Goal: Task Accomplishment & Management: Complete application form

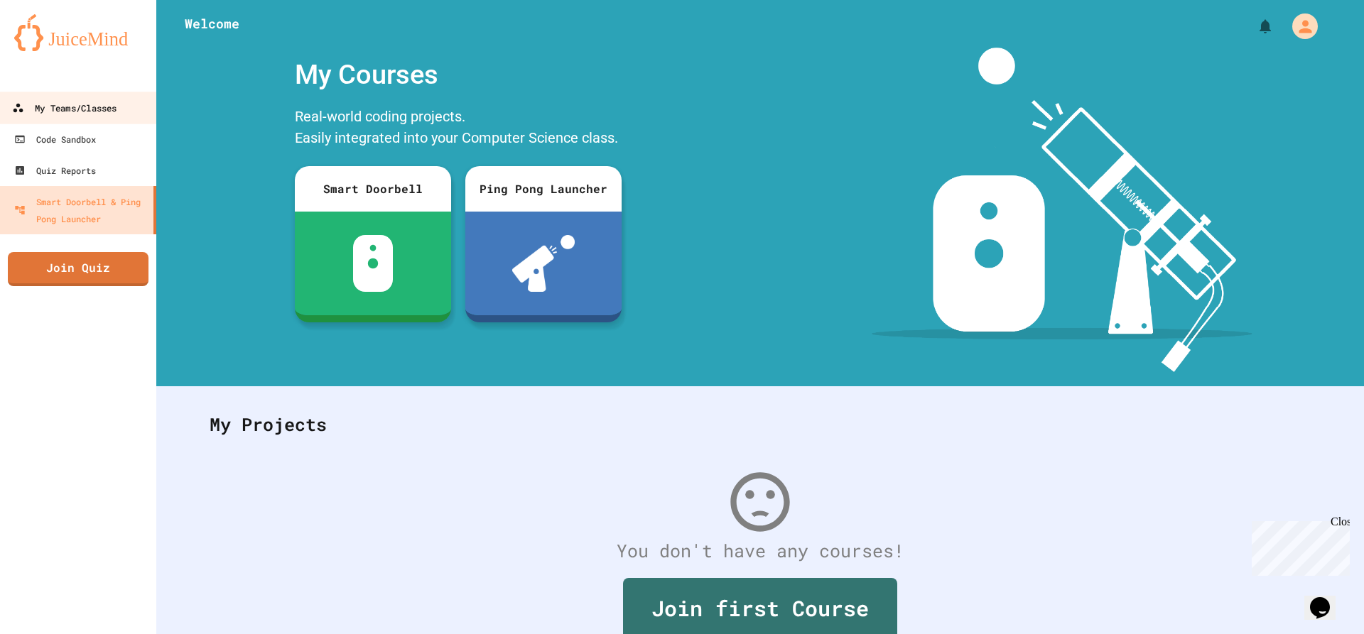
click at [125, 97] on link "My Teams/Classes" at bounding box center [78, 108] width 161 height 32
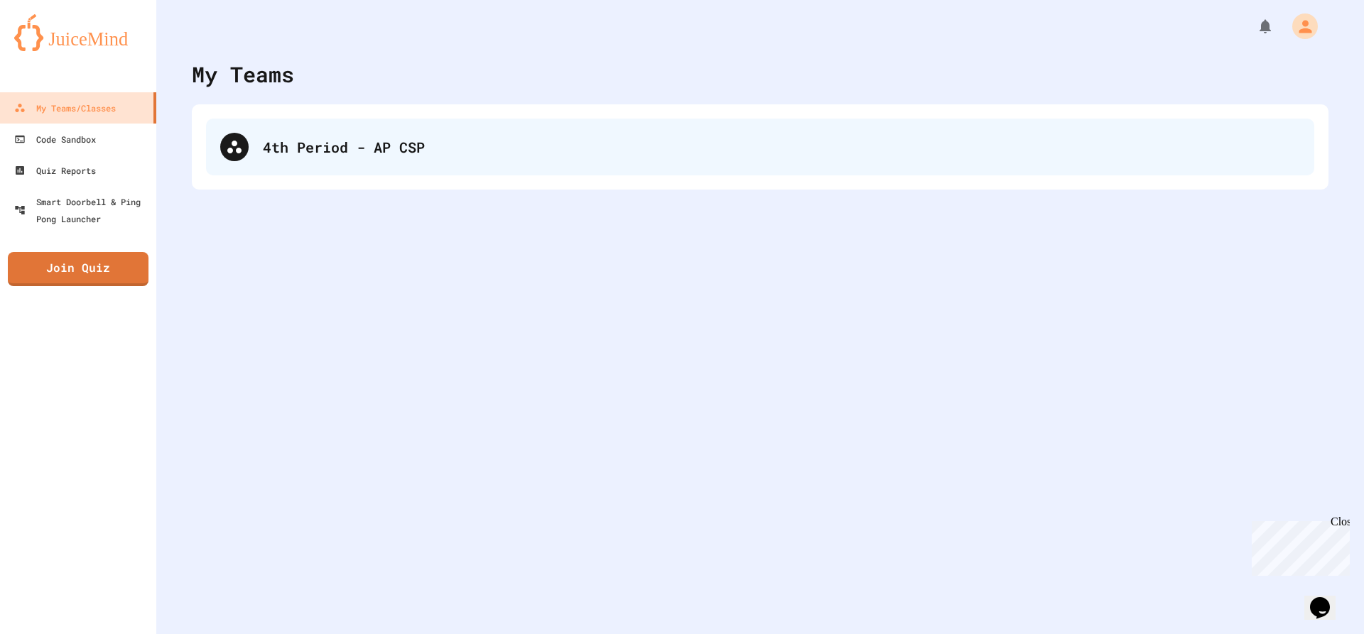
click at [366, 143] on div "4th Period - AP CSP" at bounding box center [760, 147] width 1108 height 57
click at [301, 136] on div "4th Period - AP CSP" at bounding box center [781, 146] width 1037 height 21
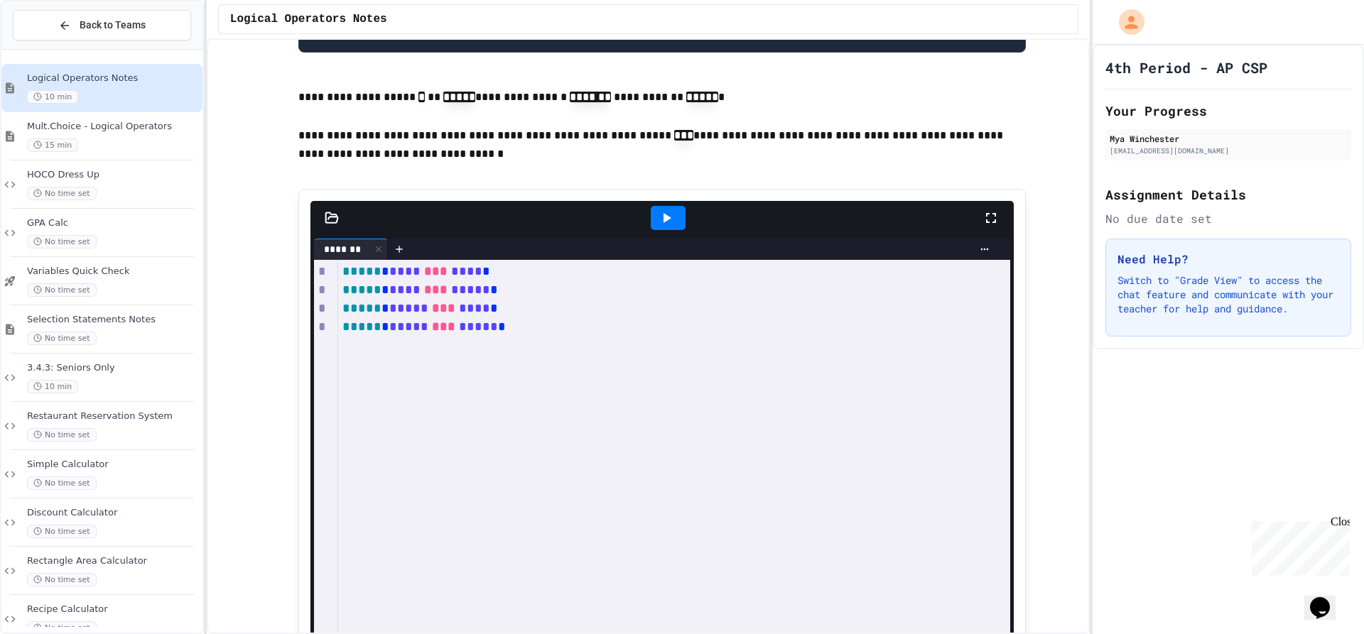
scroll to position [1420, 0]
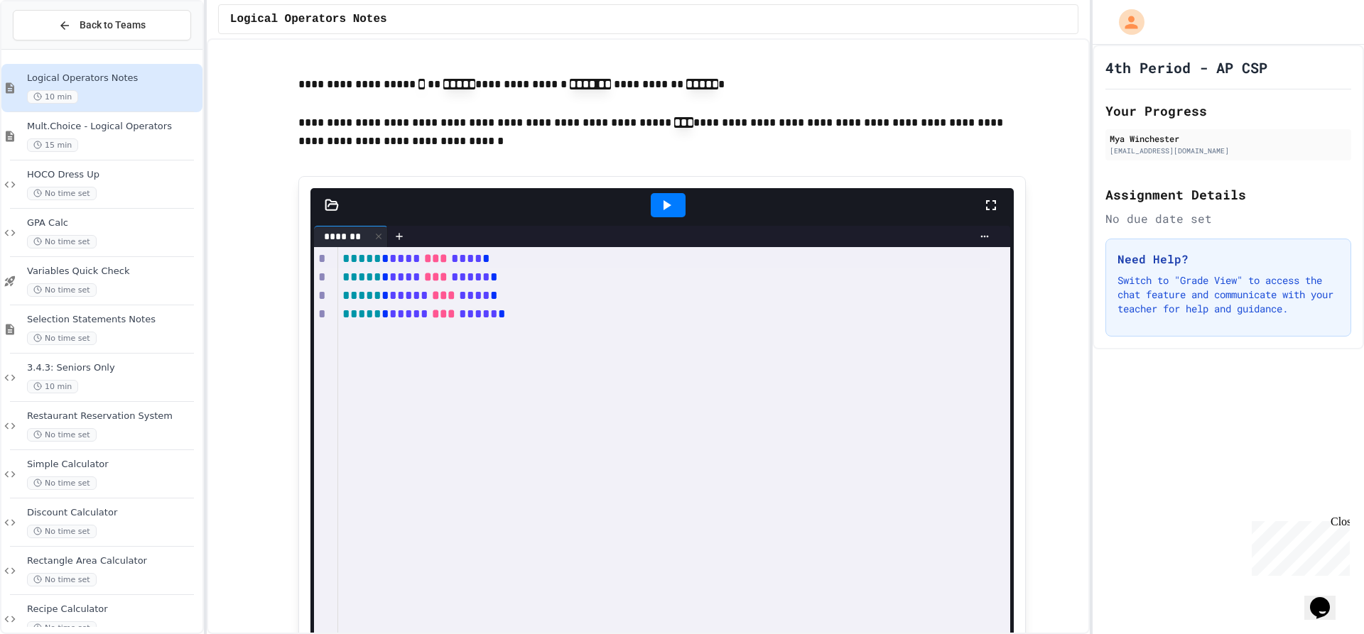
click at [669, 217] on div at bounding box center [668, 205] width 35 height 24
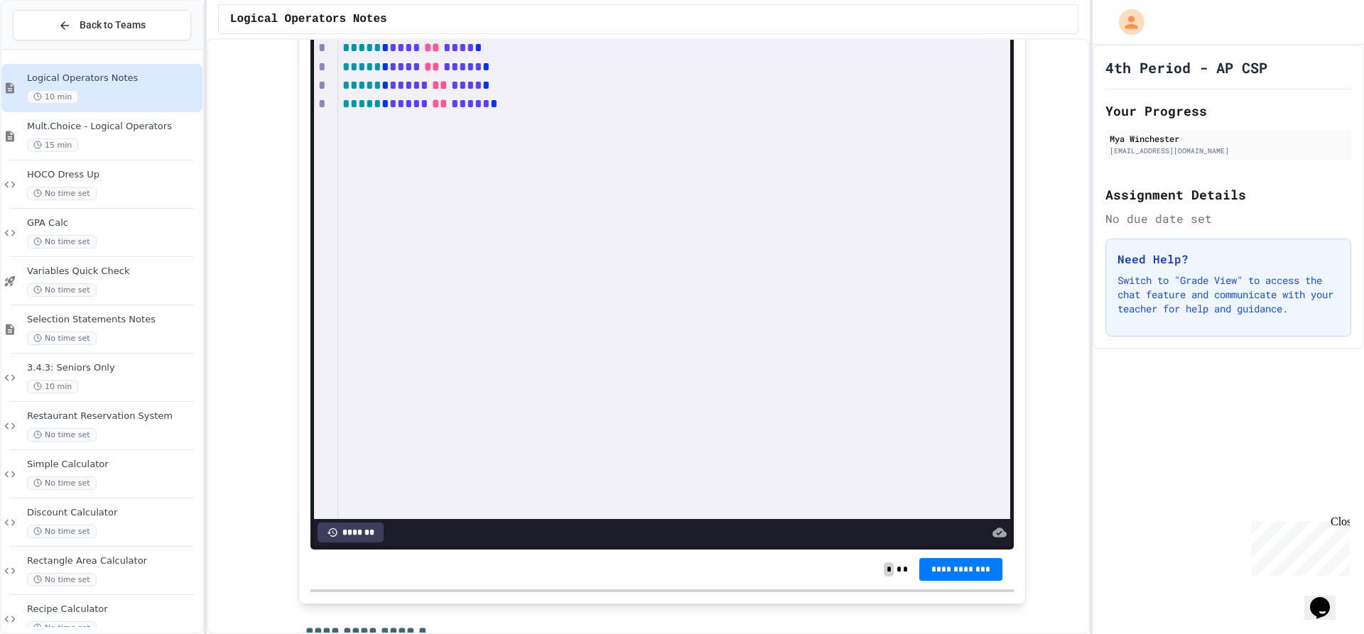
scroll to position [2557, 0]
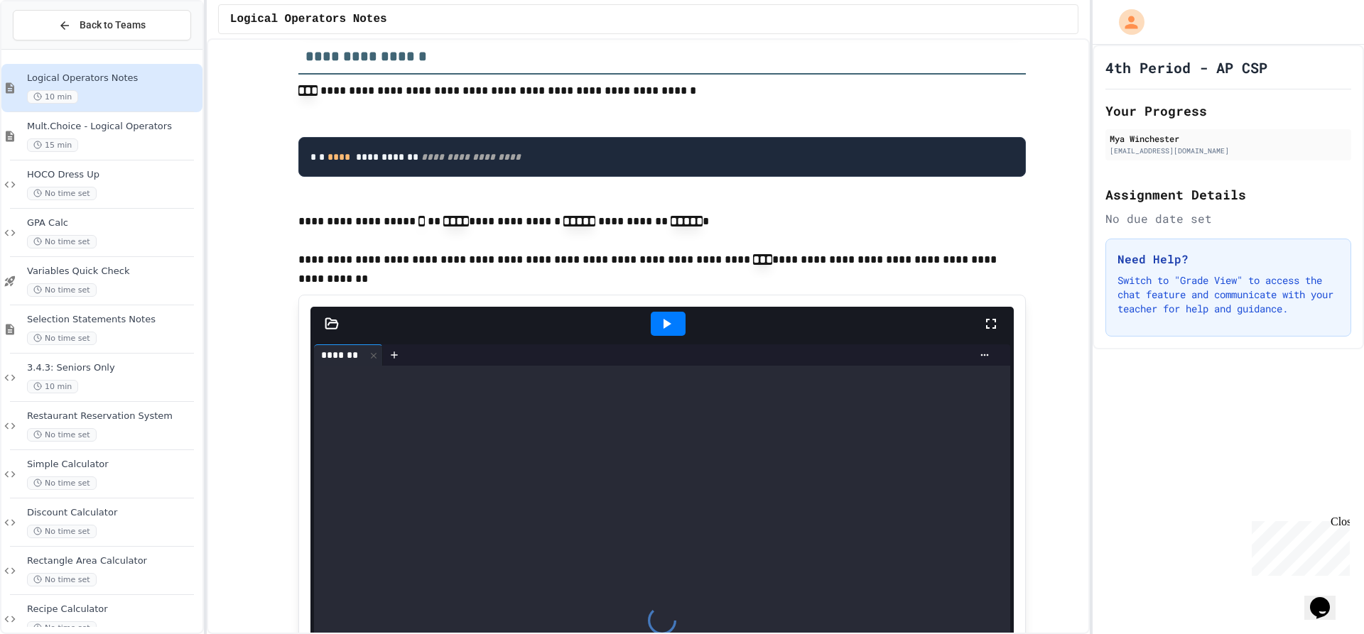
scroll to position [3196, 0]
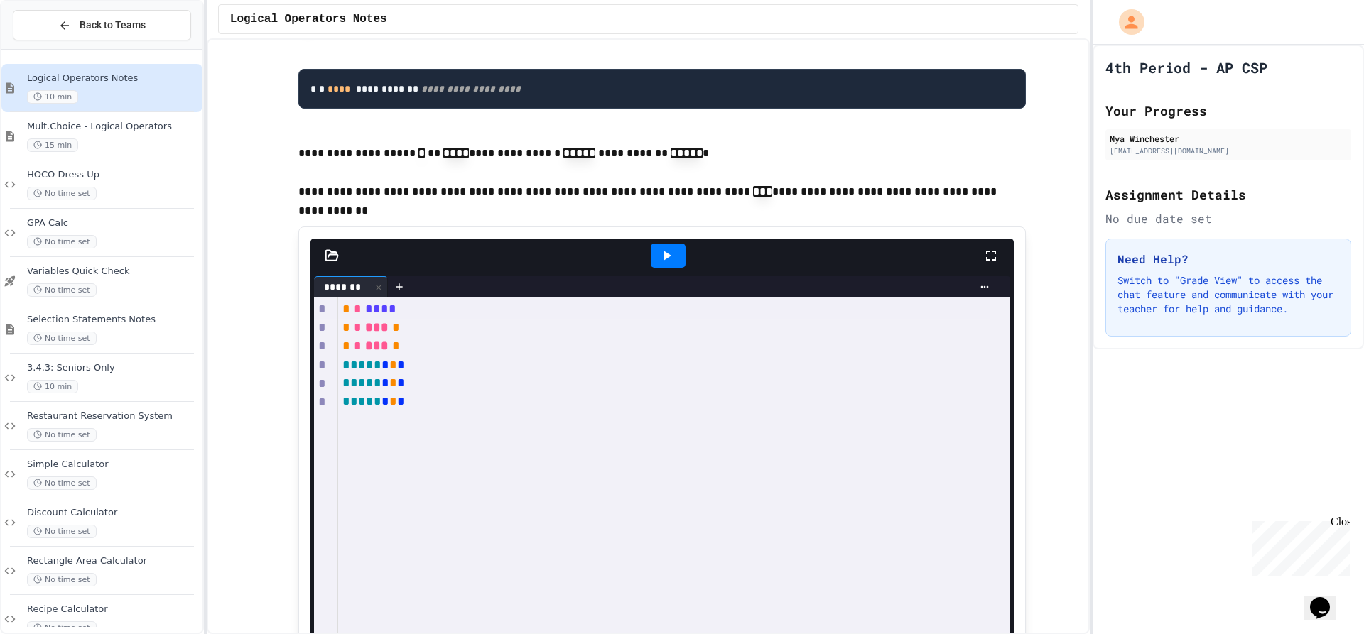
click at [671, 268] on div at bounding box center [668, 256] width 35 height 24
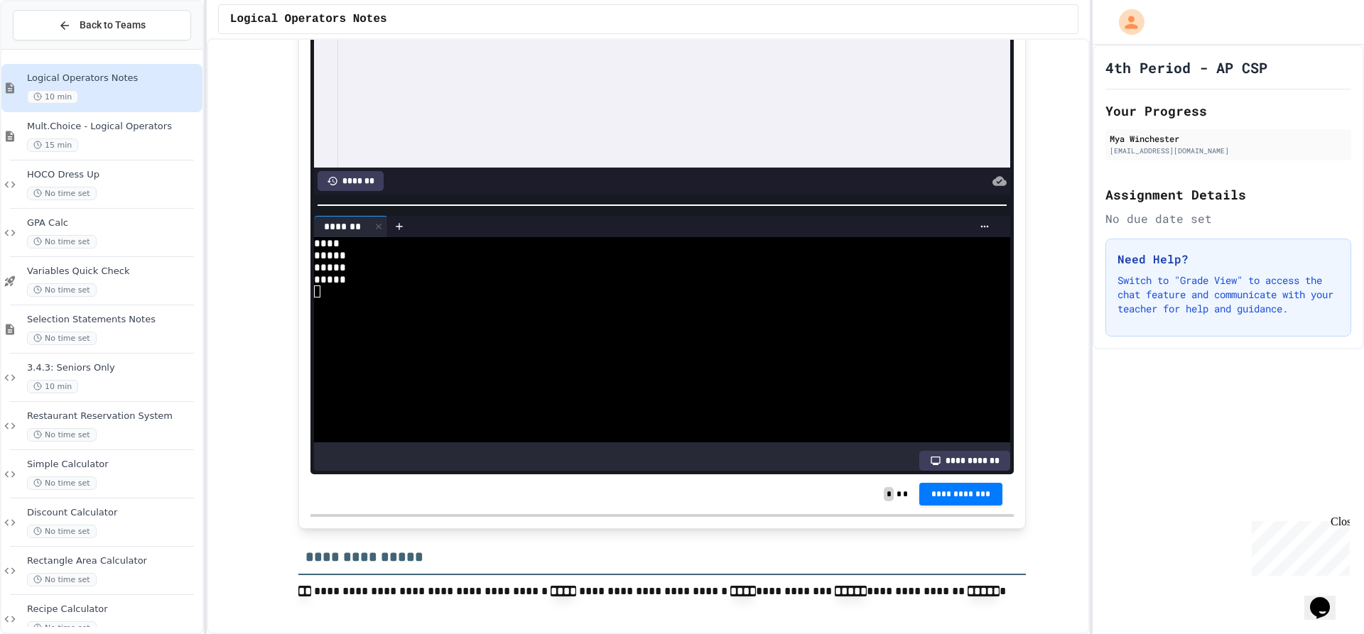
scroll to position [1705, 0]
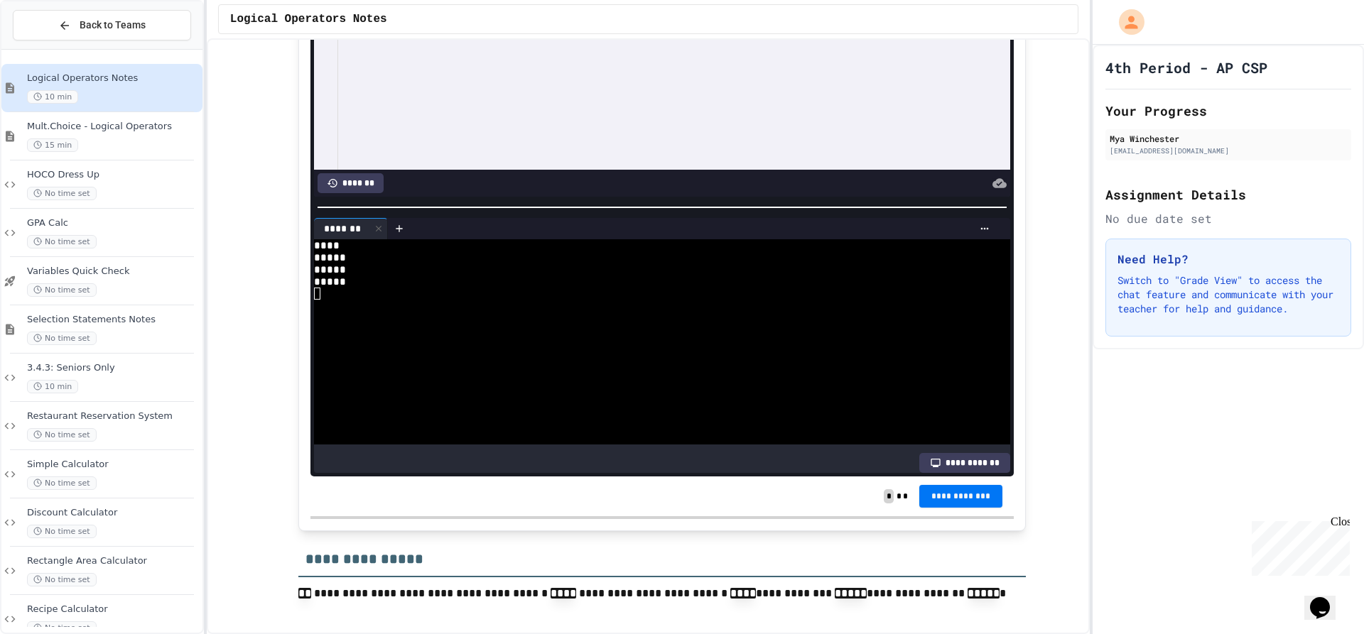
click at [970, 502] on span "**********" at bounding box center [960, 496] width 61 height 11
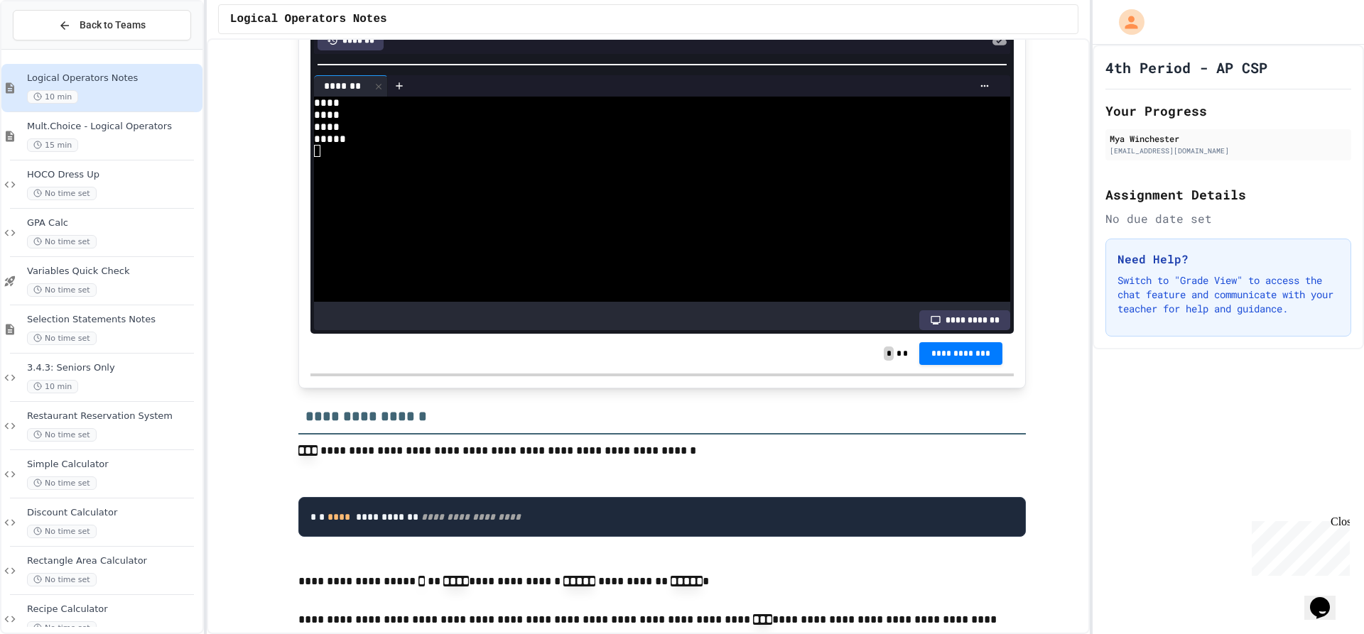
scroll to position [2770, 0]
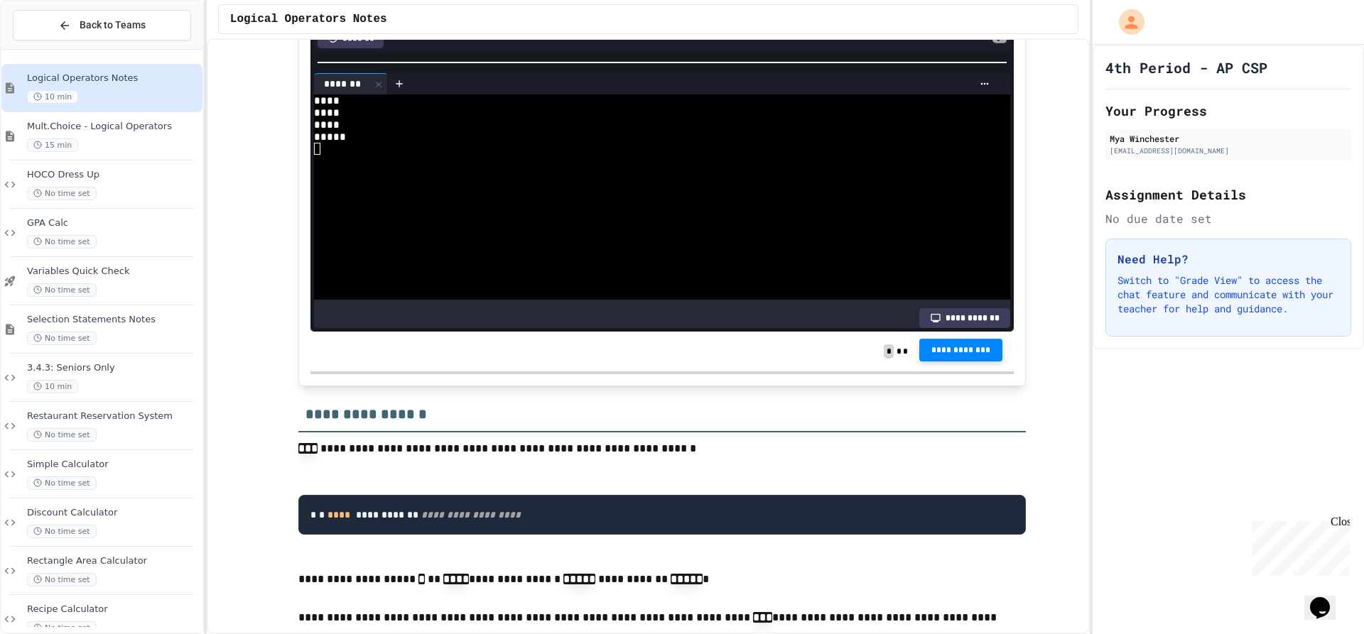
click at [964, 357] on span "**********" at bounding box center [960, 350] width 61 height 11
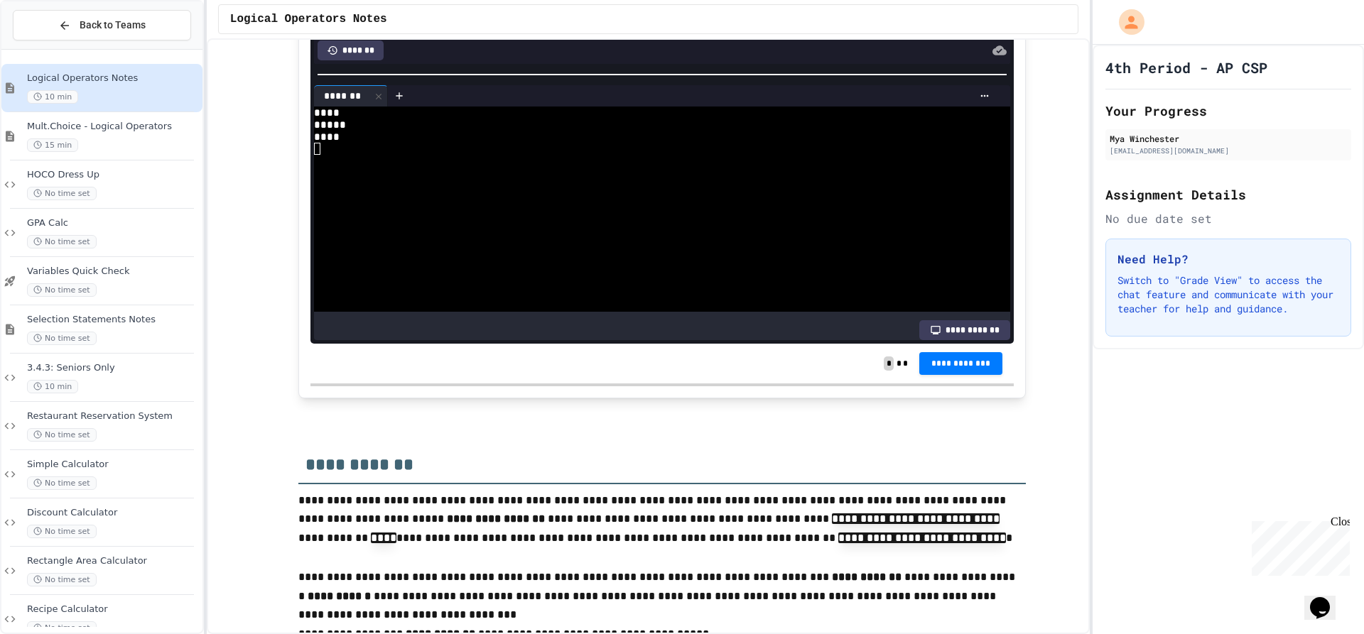
scroll to position [3693, 0]
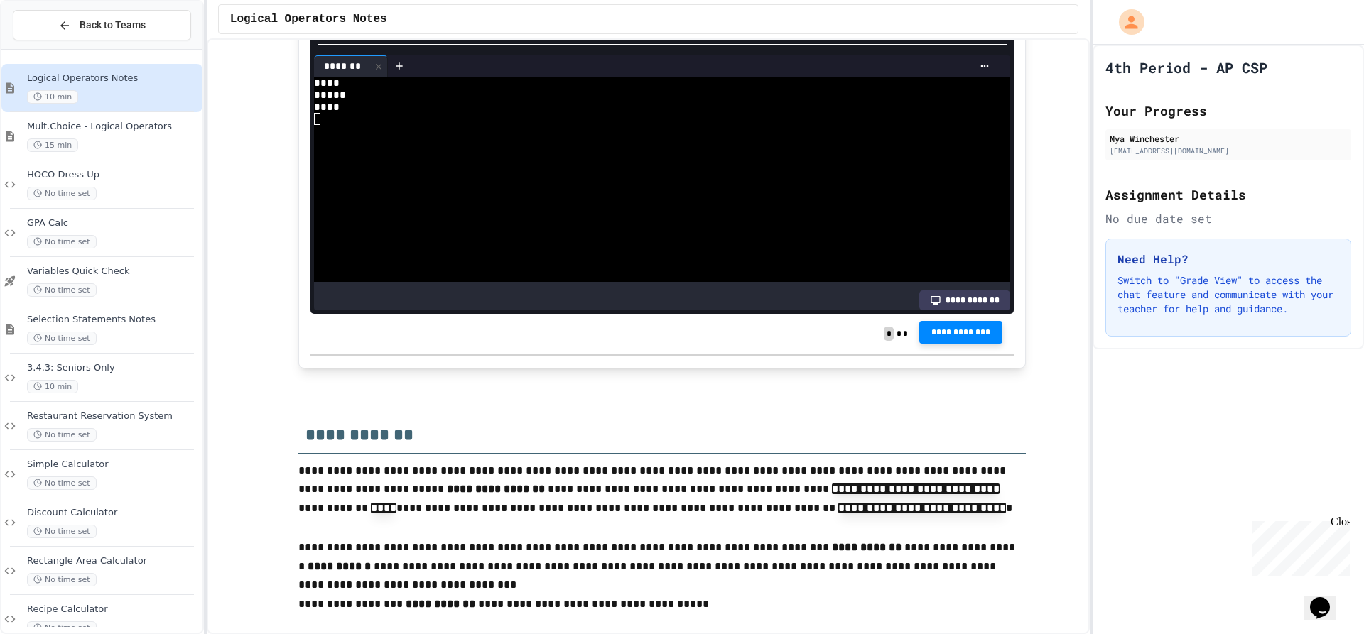
click at [944, 338] on span "**********" at bounding box center [960, 332] width 61 height 11
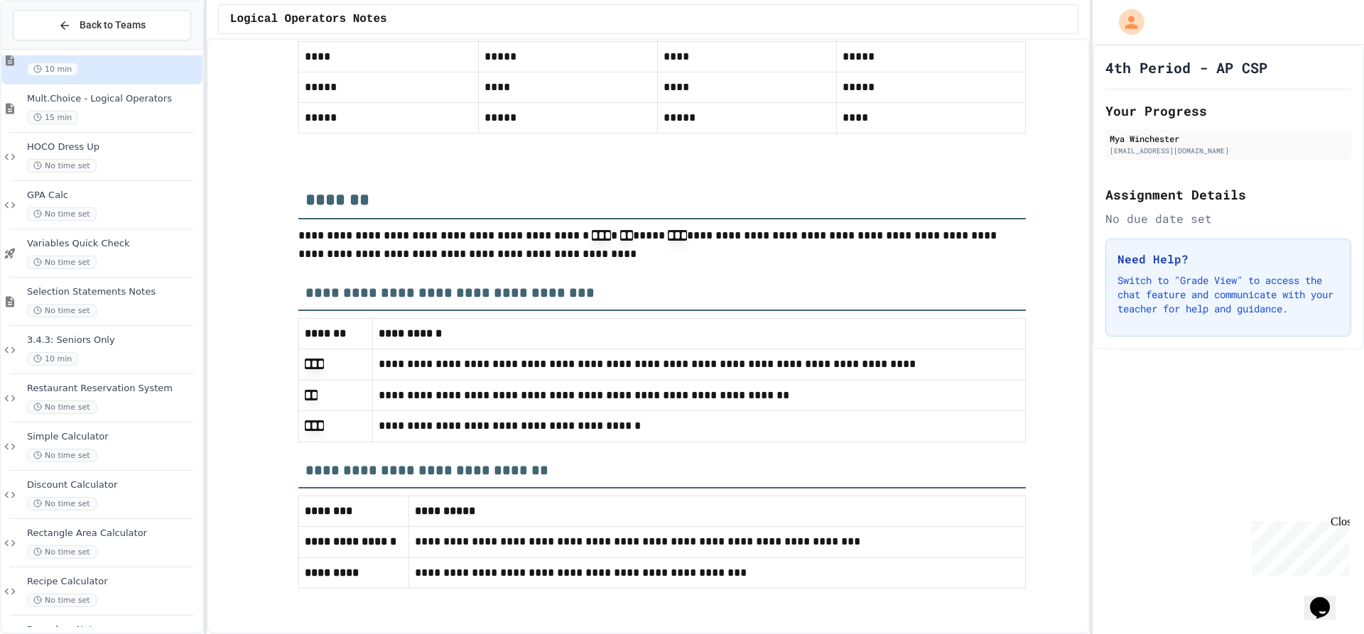
scroll to position [0, 0]
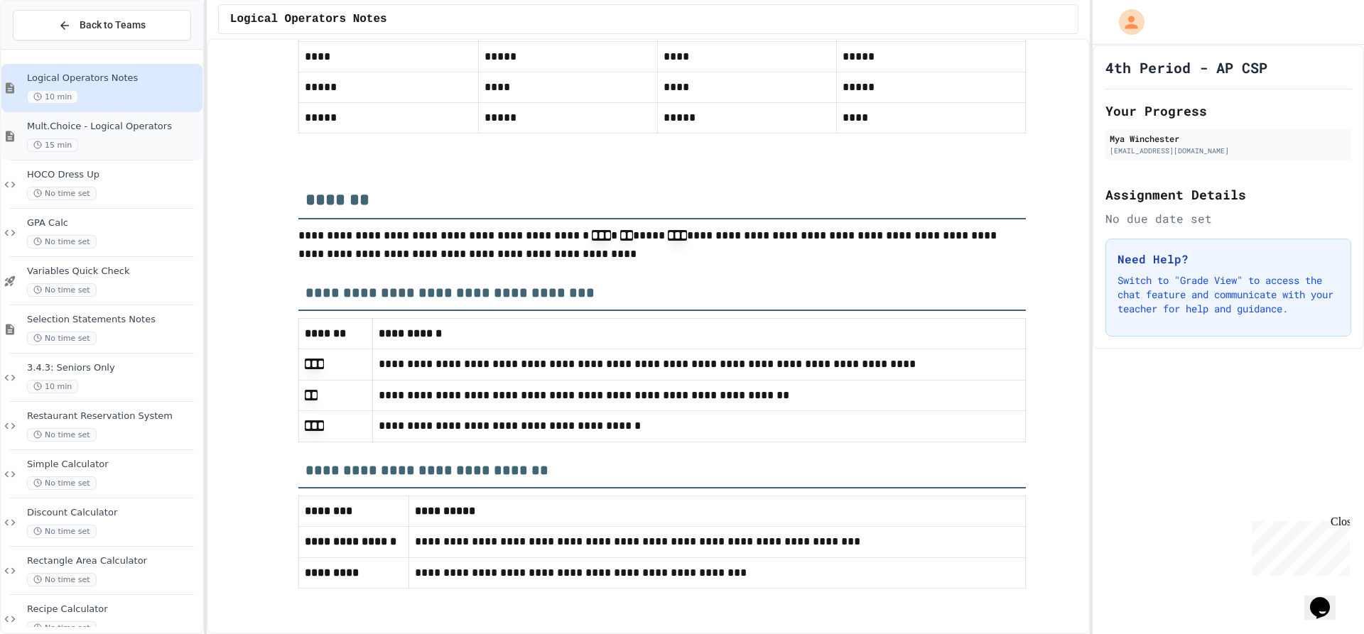
click at [104, 133] on div "Mult.Choice - Logical Operators 15 min" at bounding box center [113, 136] width 173 height 31
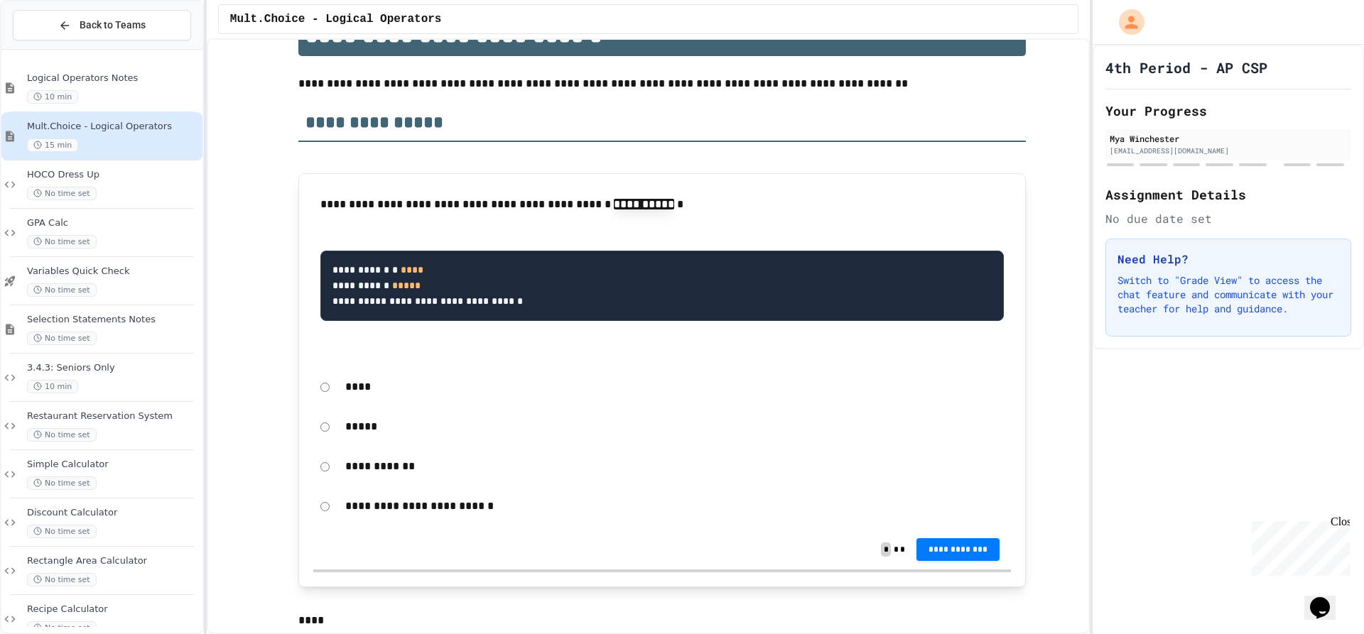
scroll to position [213, 0]
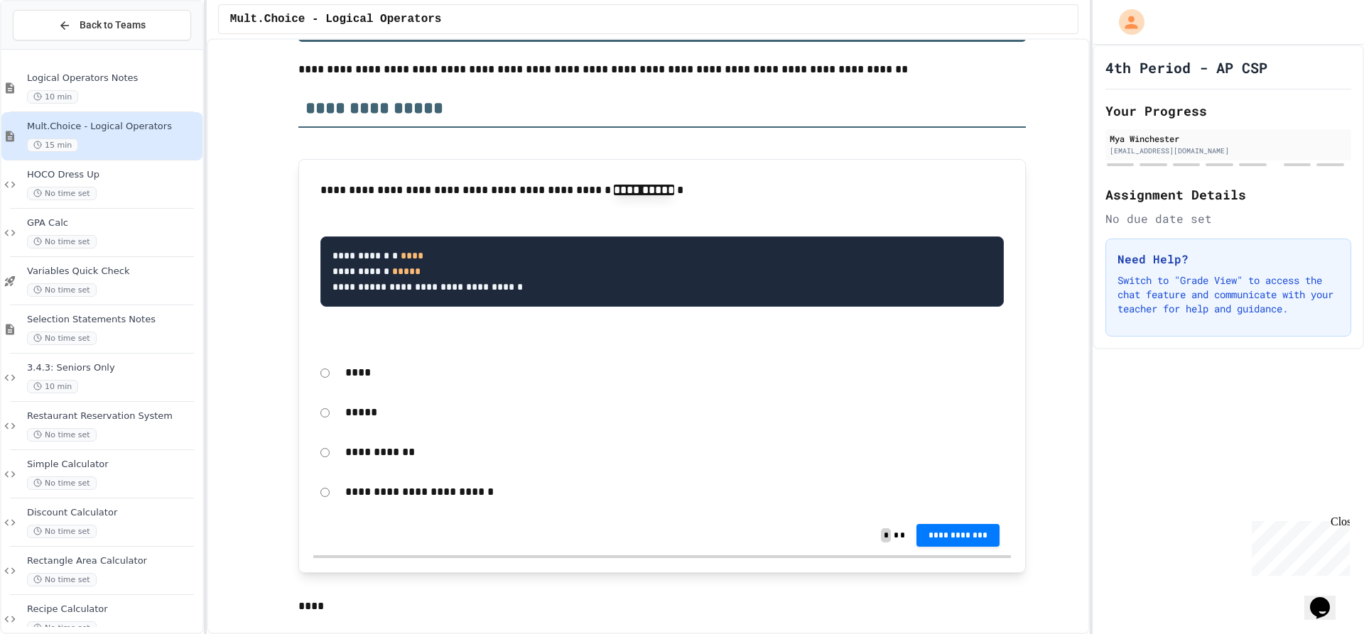
click at [345, 376] on p "****" at bounding box center [674, 373] width 658 height 18
click at [970, 546] on button "**********" at bounding box center [958, 534] width 84 height 23
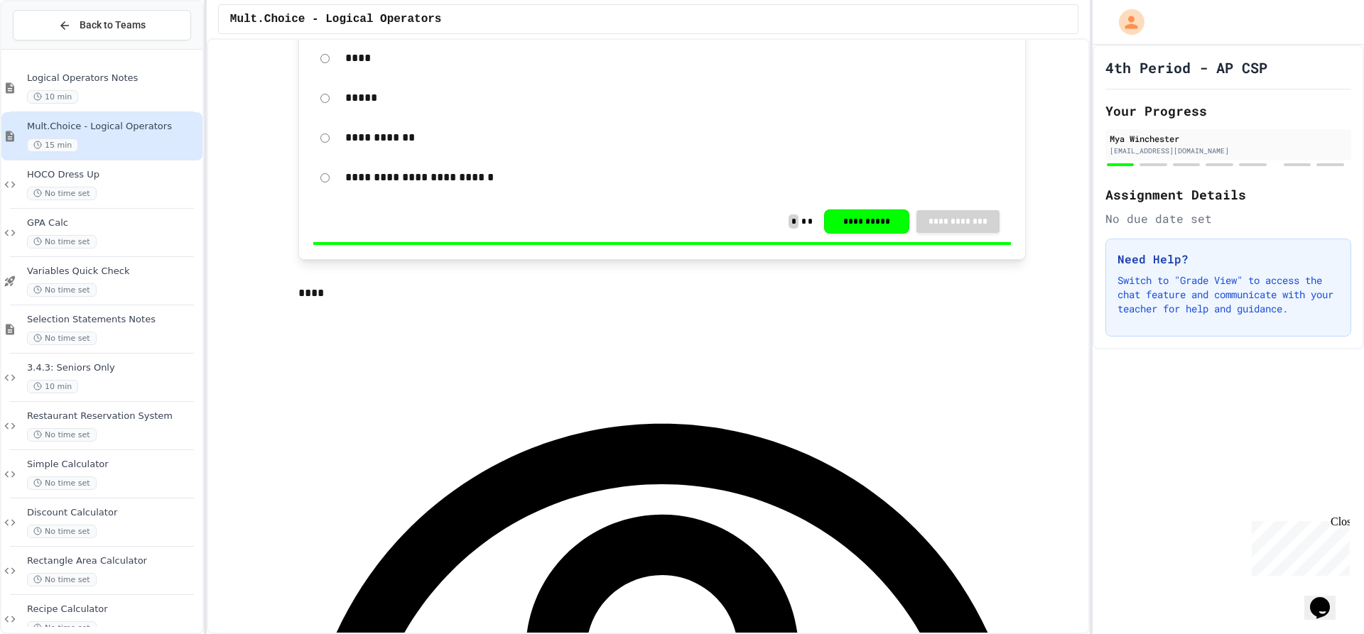
scroll to position [639, 0]
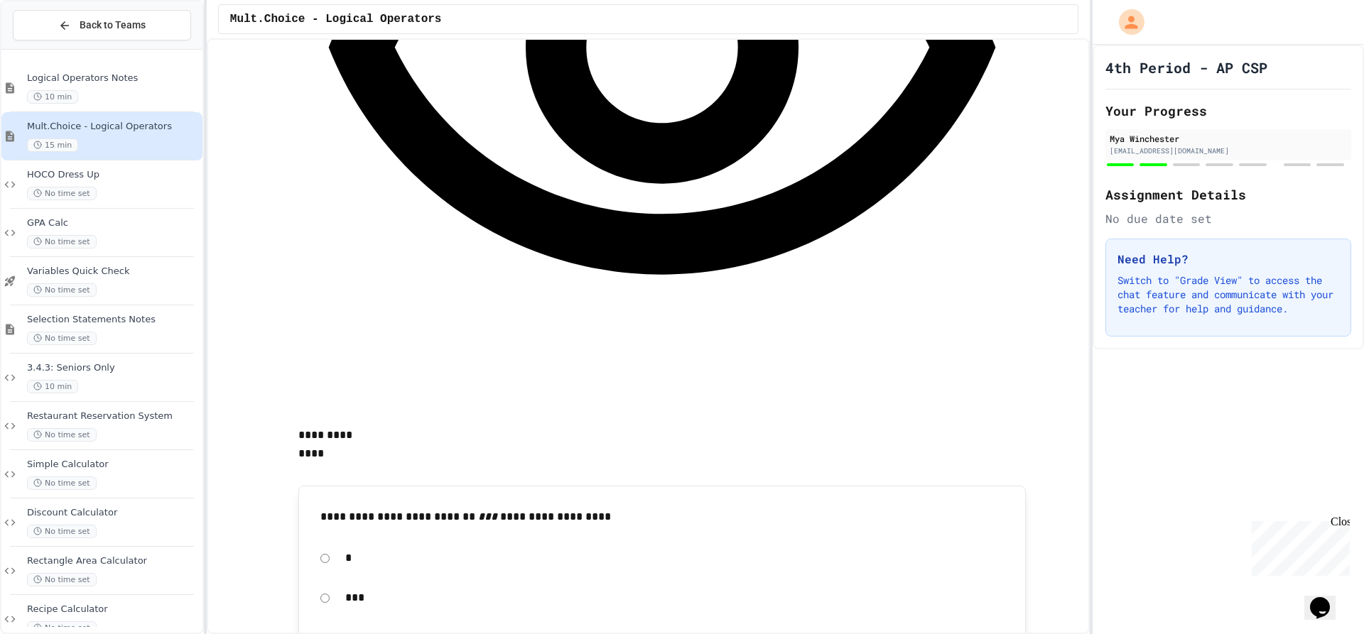
scroll to position [1136, 0]
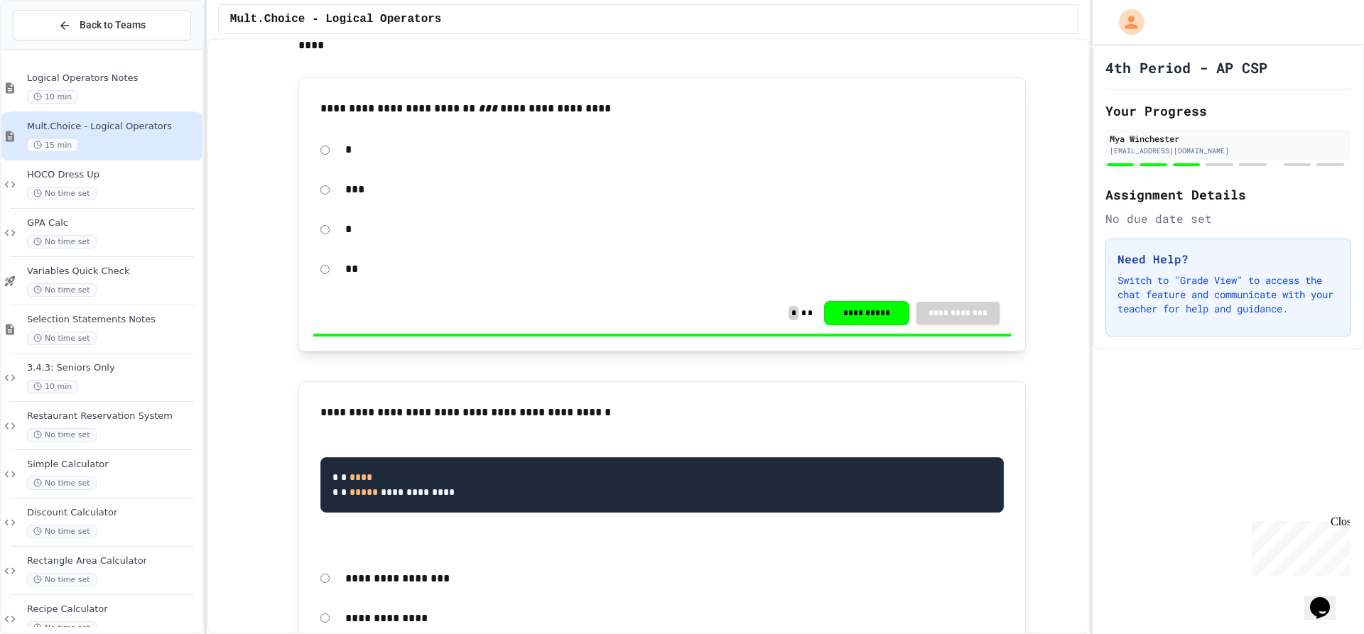
scroll to position [1562, 0]
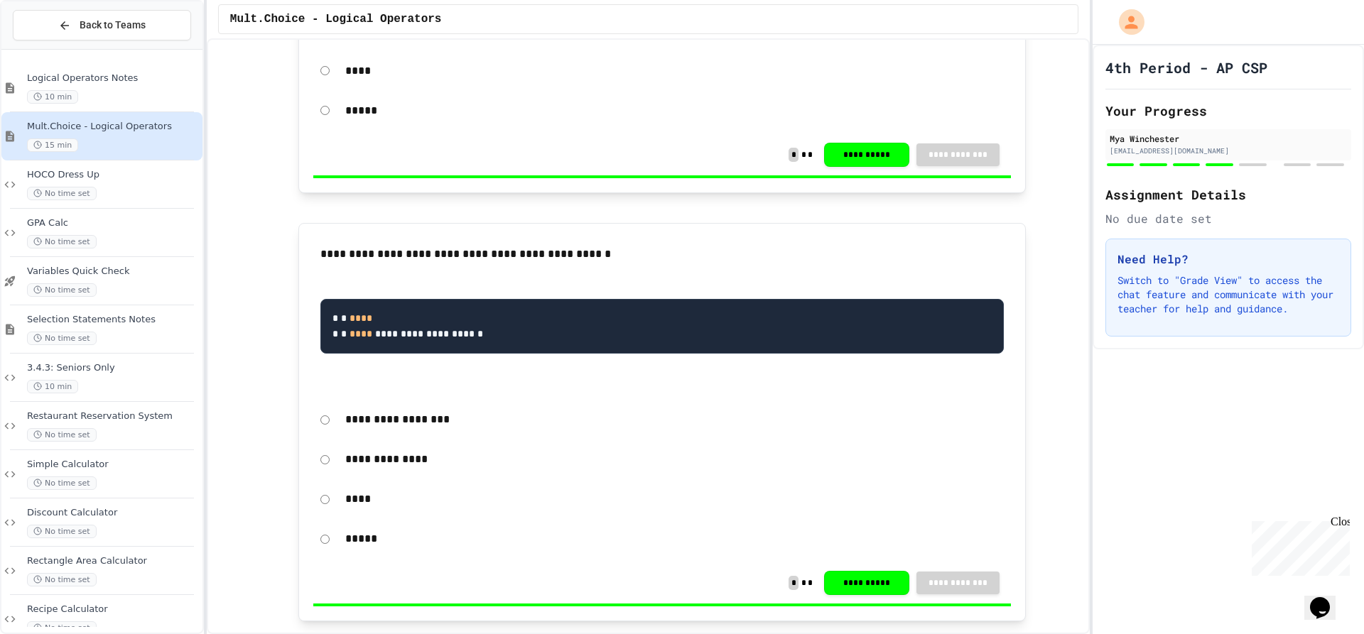
scroll to position [2131, 0]
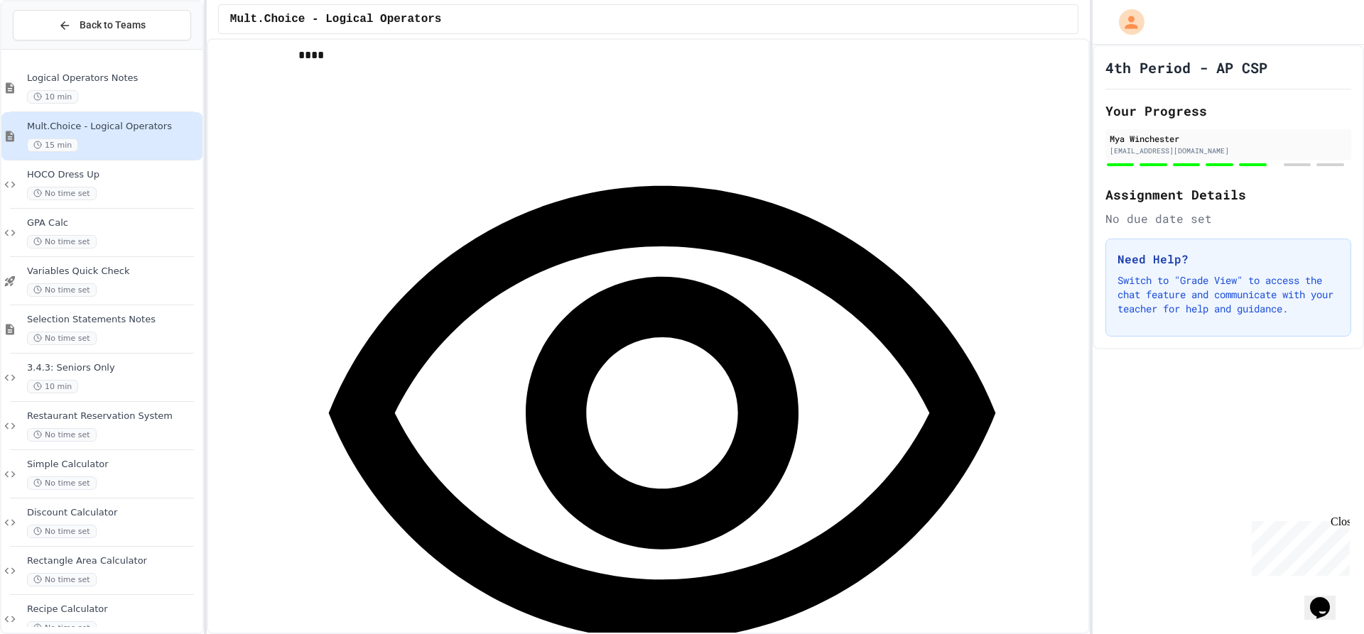
scroll to position [2770, 0]
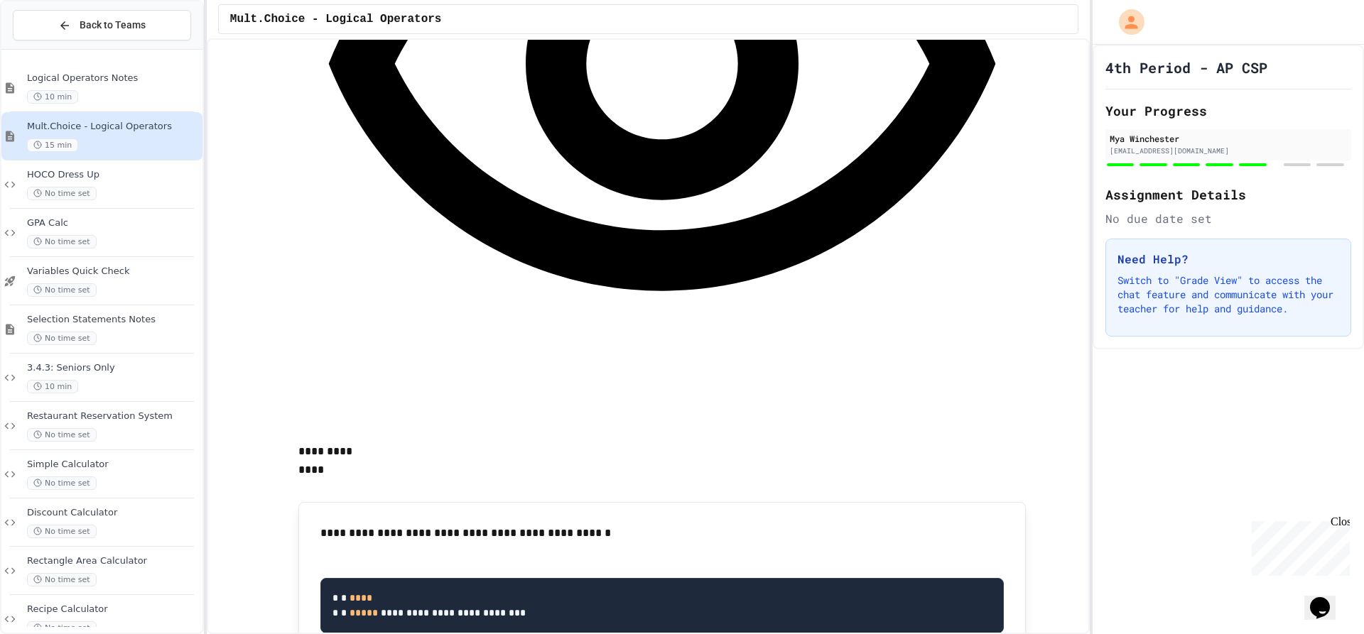
scroll to position [3125, 0]
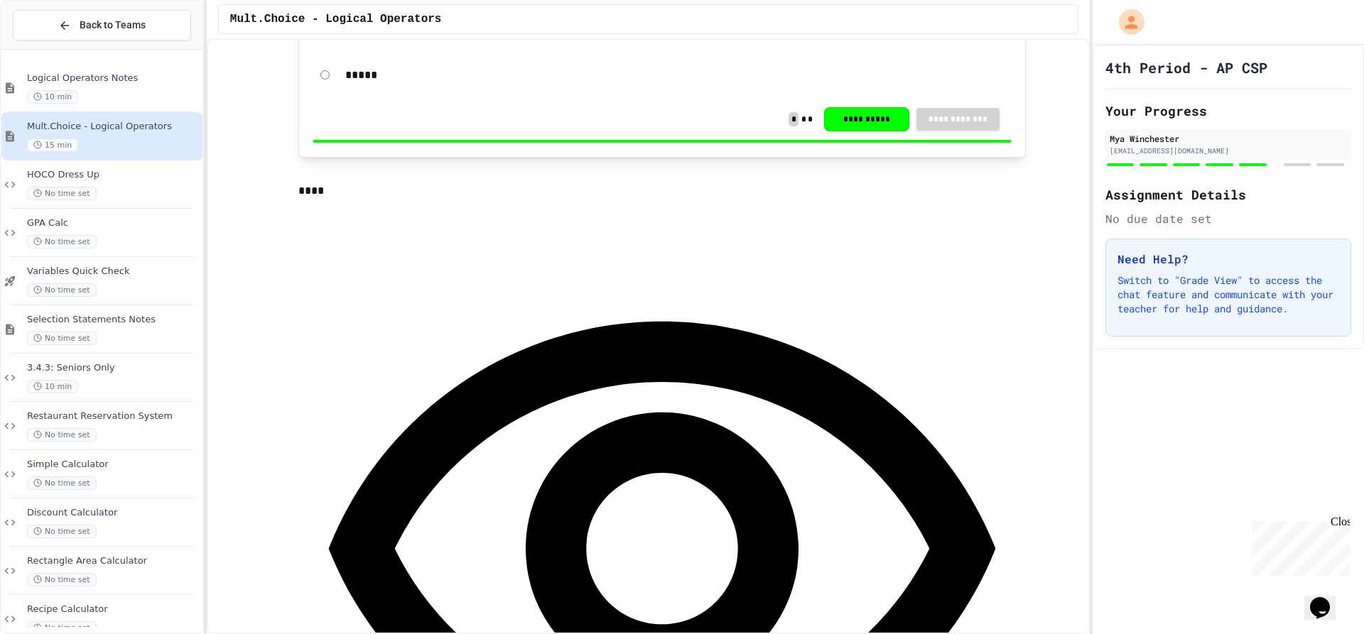
scroll to position [4048, 0]
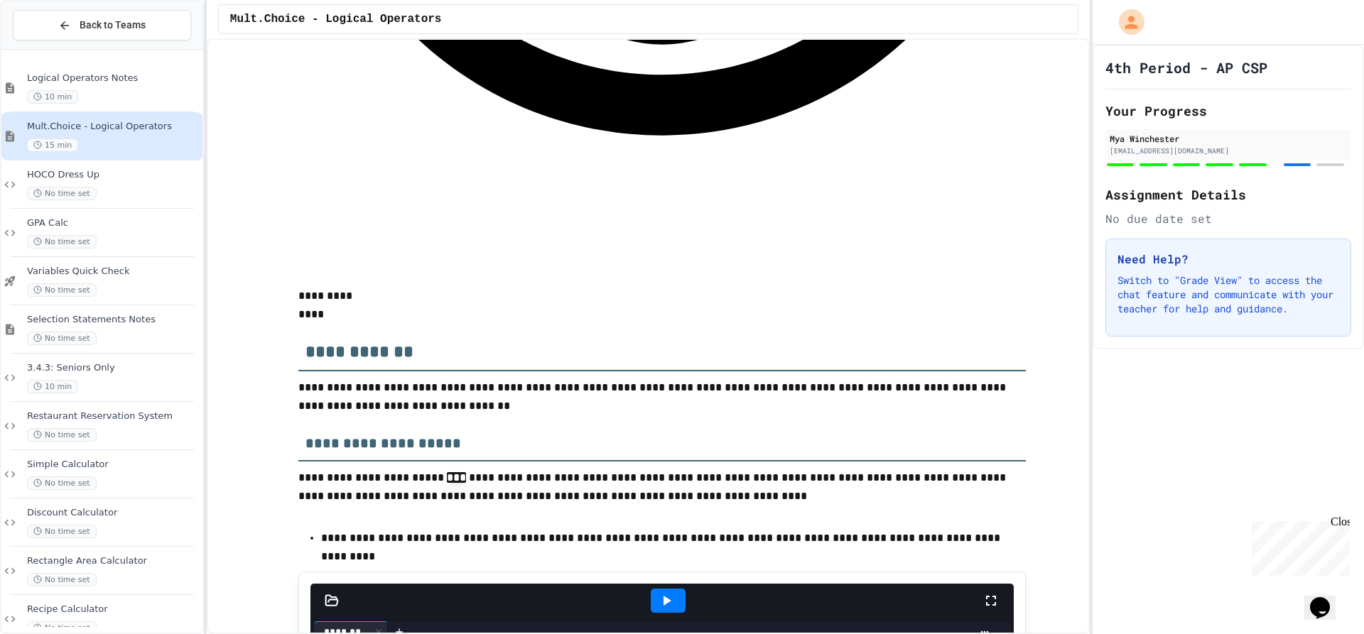
scroll to position [4474, 0]
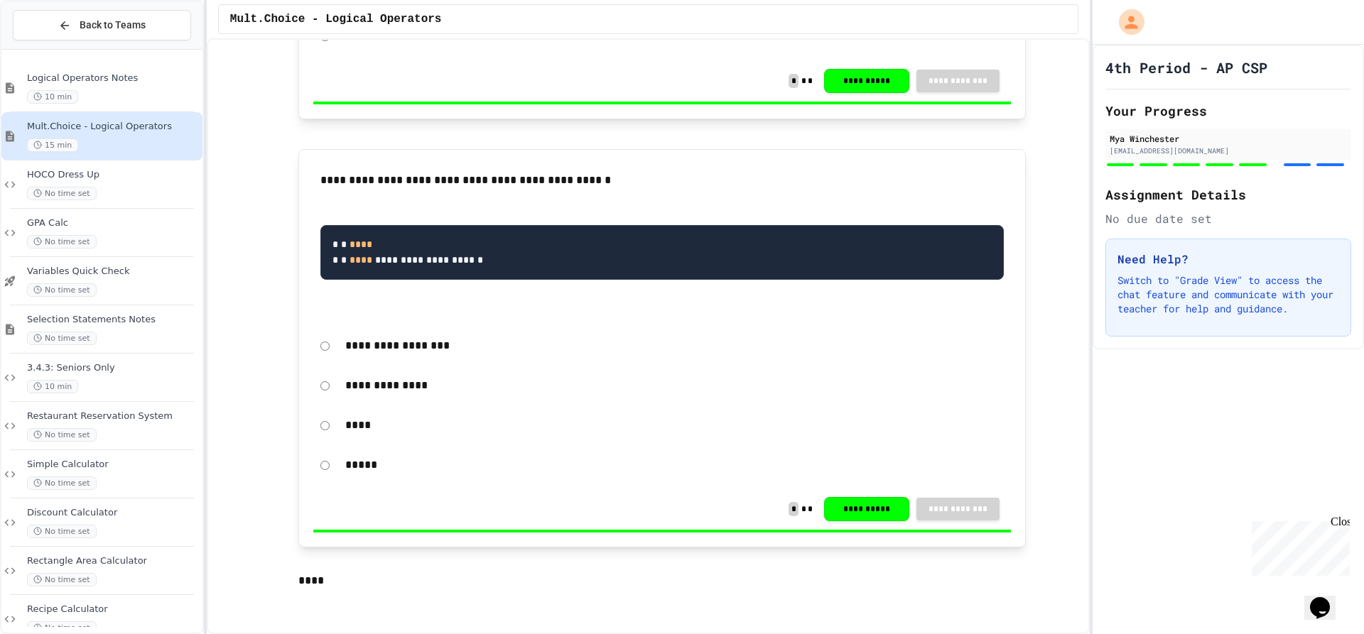
scroll to position [2196, 0]
